Goal: Navigation & Orientation: Find specific page/section

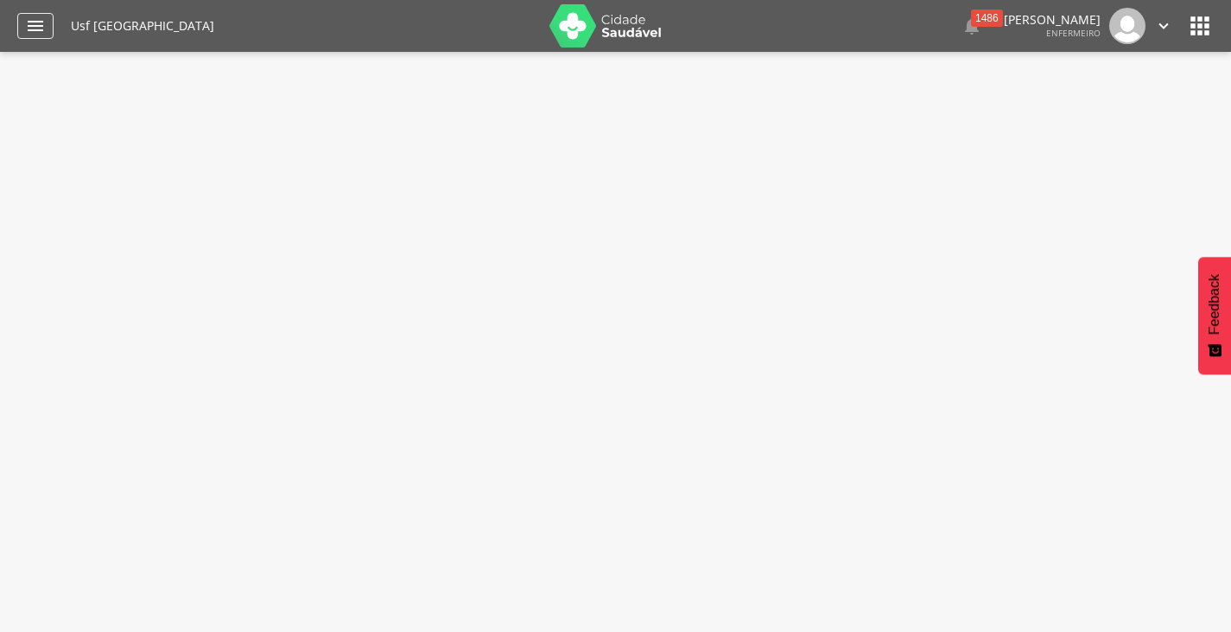
click at [37, 28] on icon "" at bounding box center [35, 26] width 21 height 21
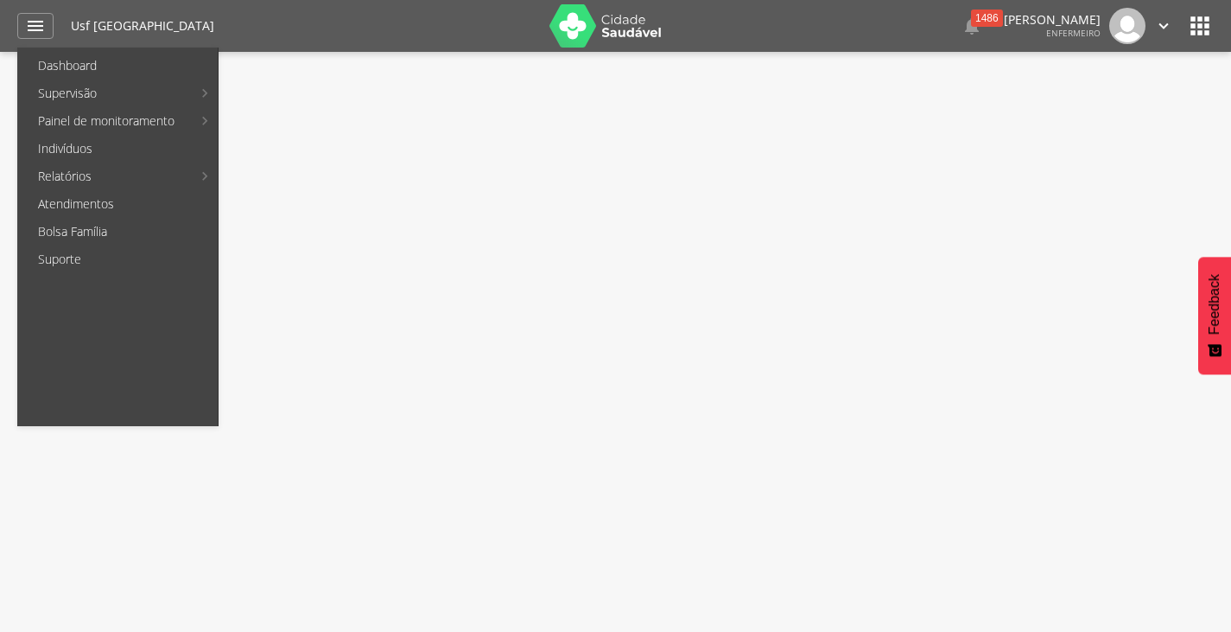
click at [550, 180] on div " Supervisão  Distritos  Ubs Coordenador: - Olinda / PE Intervalo de Tempo  …" at bounding box center [615, 368] width 1231 height 632
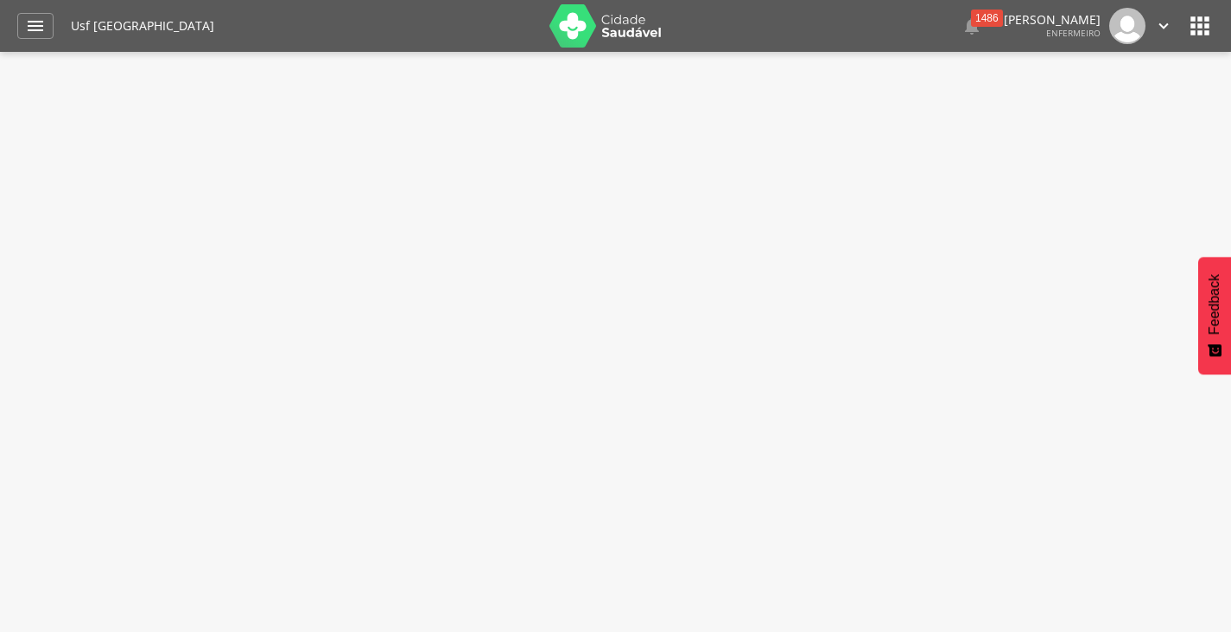
click at [1201, 28] on icon "" at bounding box center [1200, 26] width 28 height 28
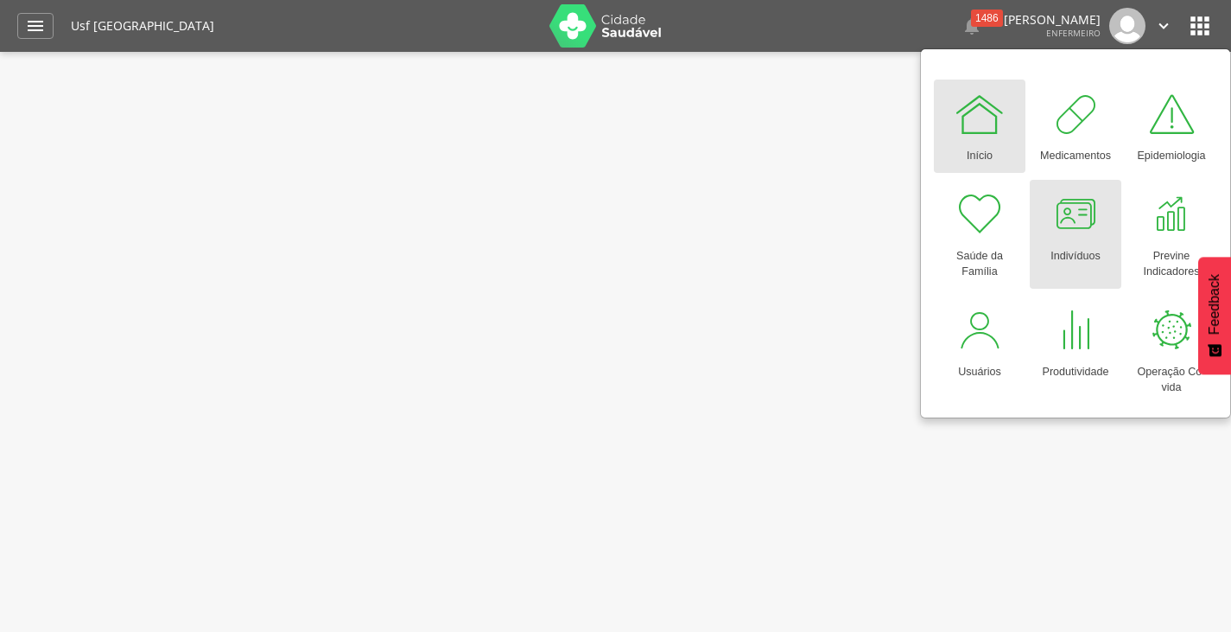
click at [1077, 223] on div at bounding box center [1076, 214] width 52 height 52
click at [986, 129] on div at bounding box center [980, 114] width 52 height 52
click at [649, 284] on div " Supervisão  Distritos  Ubs Coordenador: - Olinda / PE Intervalo de Tempo  …" at bounding box center [615, 368] width 1231 height 632
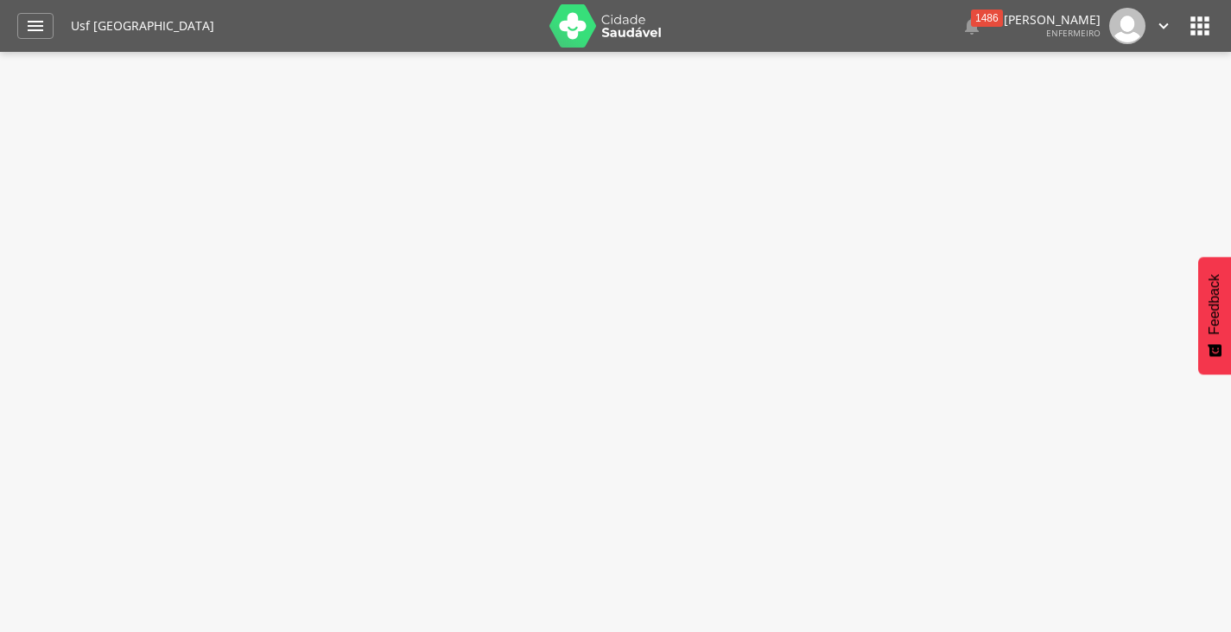
click at [1206, 25] on icon "" at bounding box center [1200, 26] width 28 height 28
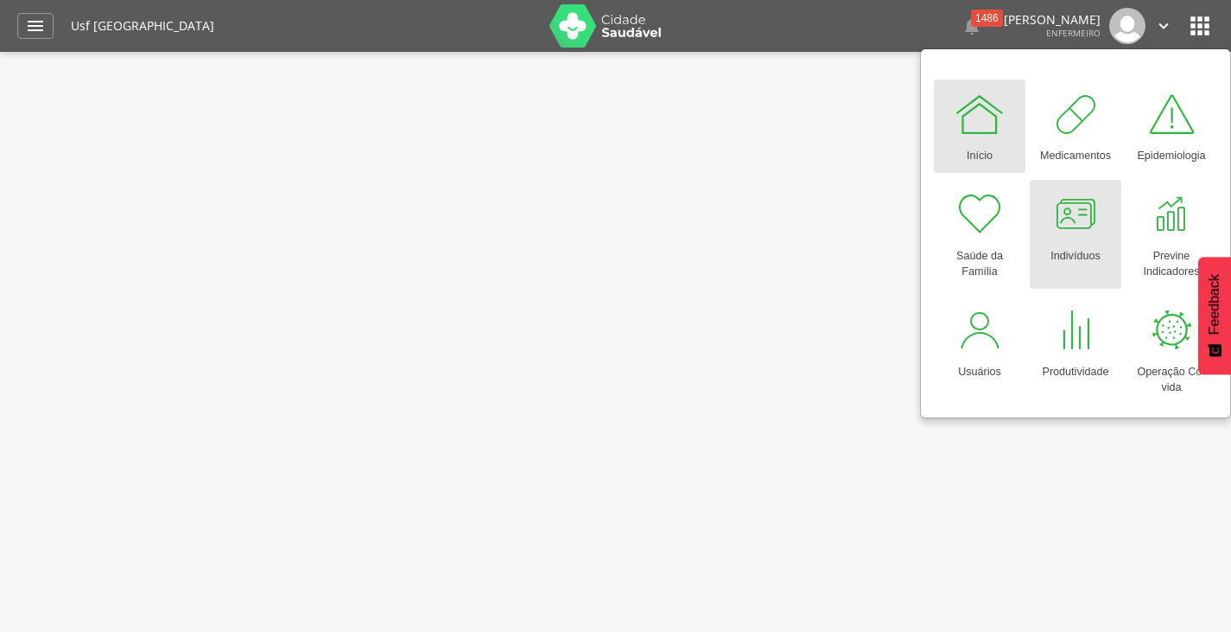
click at [1088, 216] on div at bounding box center [1076, 214] width 52 height 52
click at [32, 26] on icon "" at bounding box center [35, 26] width 21 height 21
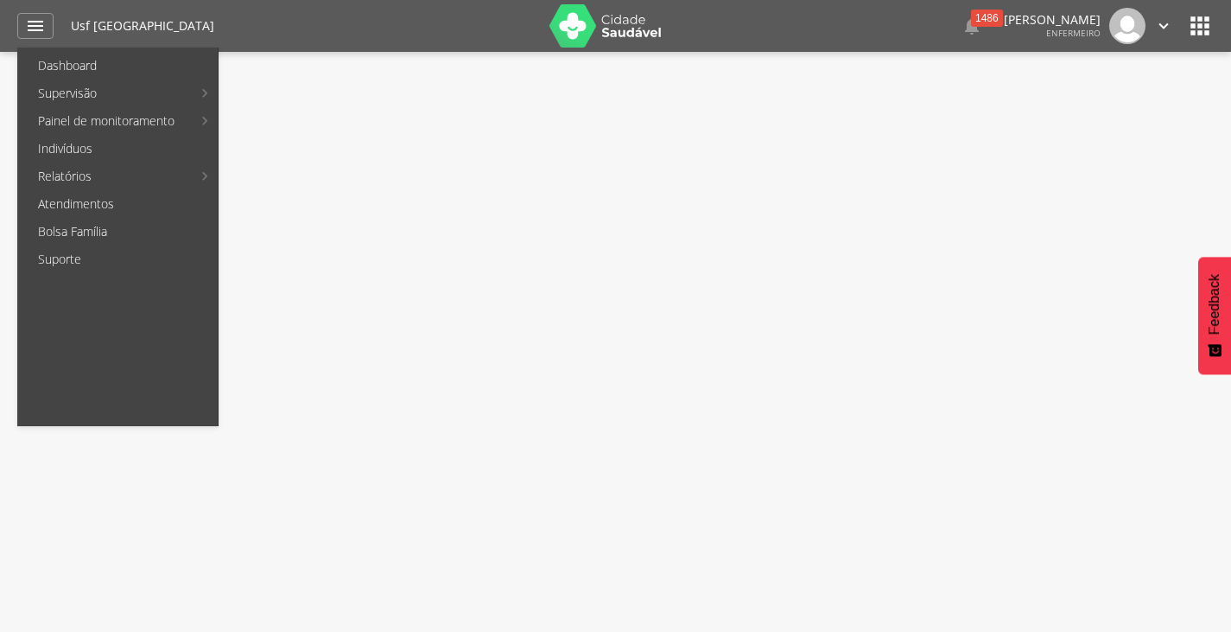
click at [1198, 21] on icon "" at bounding box center [1200, 26] width 28 height 28
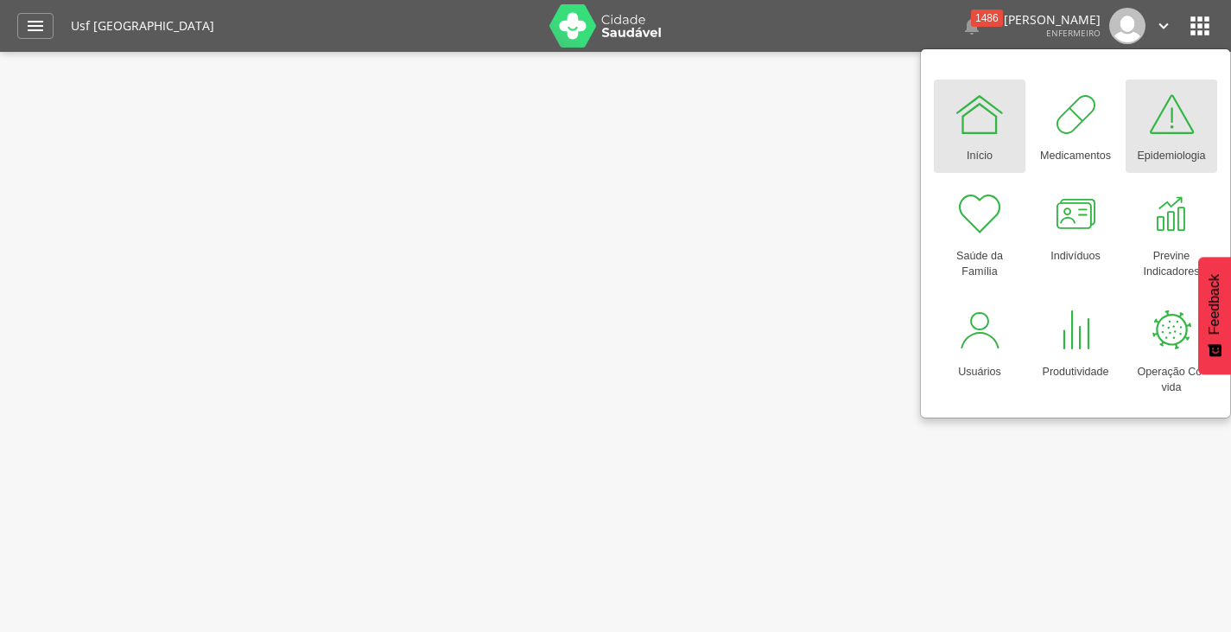
click at [1166, 122] on div at bounding box center [1172, 114] width 52 height 52
